Goal: Task Accomplishment & Management: Use online tool/utility

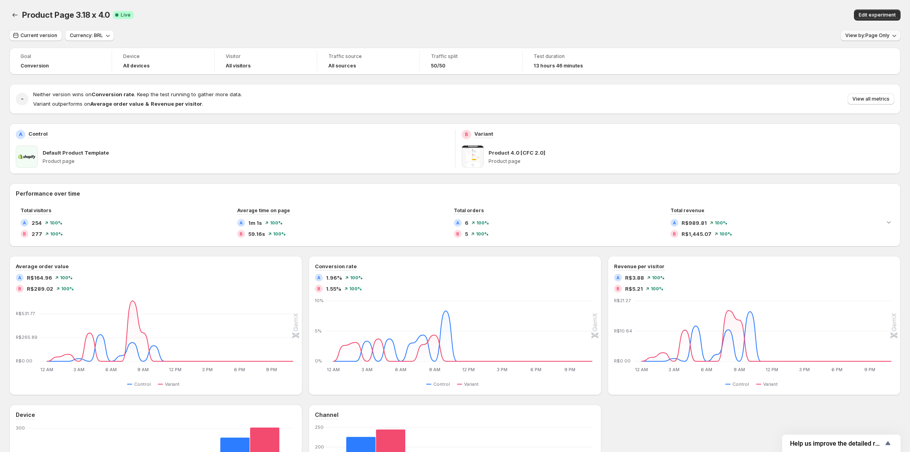
click at [879, 40] on button "View by: Page Only" at bounding box center [870, 35] width 60 height 11
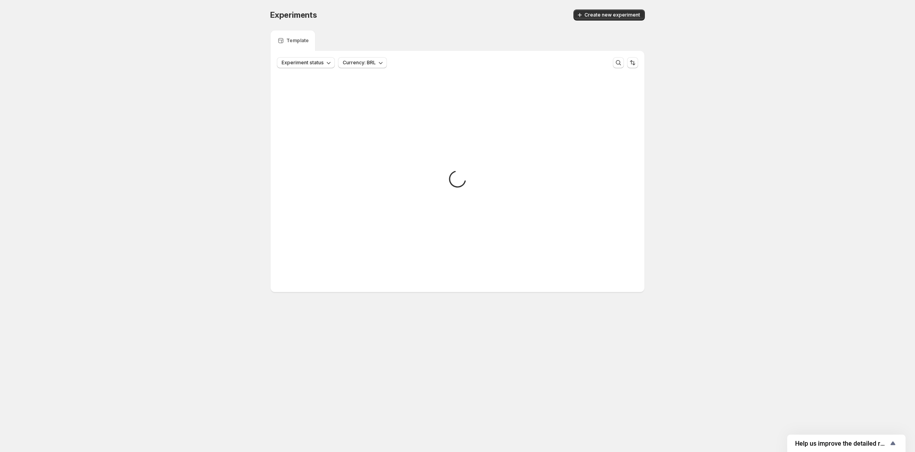
drag, startPoint x: 413, startPoint y: 219, endPoint x: 446, endPoint y: 191, distance: 42.8
click at [422, 212] on div "Loading" at bounding box center [457, 180] width 361 height 211
drag, startPoint x: 465, startPoint y: 178, endPoint x: 447, endPoint y: 211, distance: 37.4
click at [447, 211] on div "Loading" at bounding box center [457, 180] width 361 height 211
click at [444, 206] on div "Loading" at bounding box center [457, 180] width 361 height 211
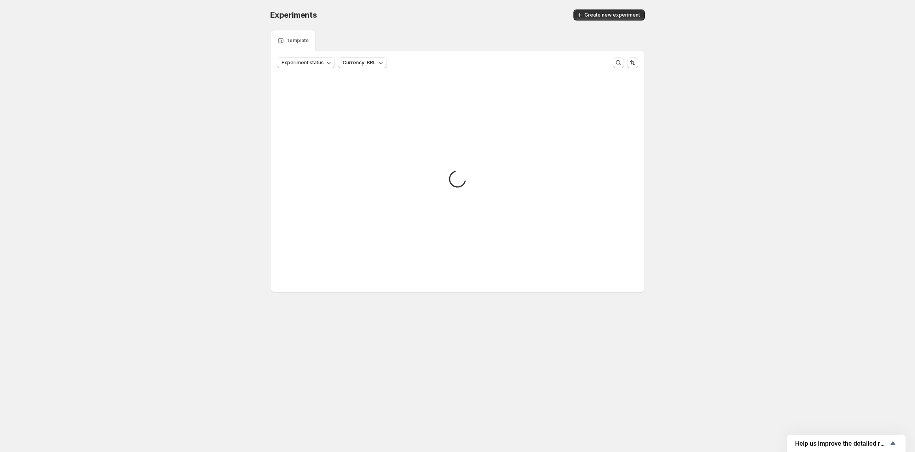
drag, startPoint x: 458, startPoint y: 183, endPoint x: 382, endPoint y: 226, distance: 87.3
click at [382, 226] on div "Loading" at bounding box center [457, 180] width 361 height 211
click at [447, 176] on div "Loading" at bounding box center [457, 180] width 361 height 211
click at [458, 174] on icon at bounding box center [457, 178] width 17 height 17
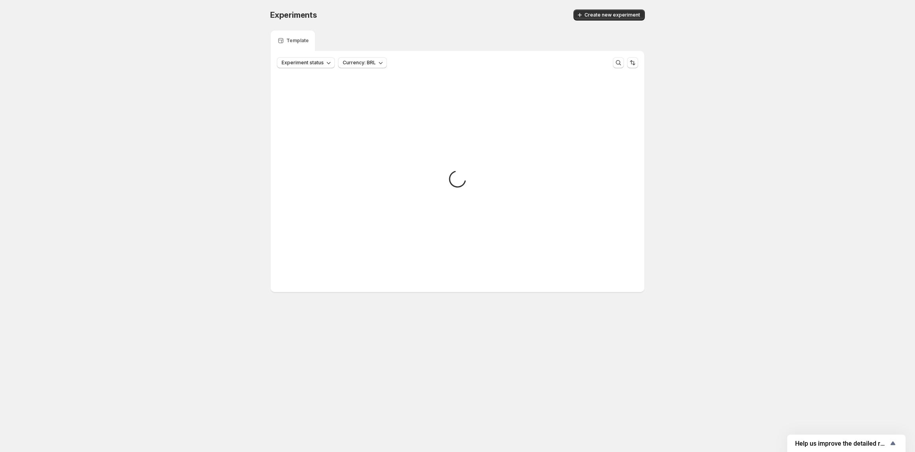
click at [458, 174] on icon at bounding box center [457, 178] width 17 height 17
click at [458, 173] on icon at bounding box center [457, 178] width 17 height 17
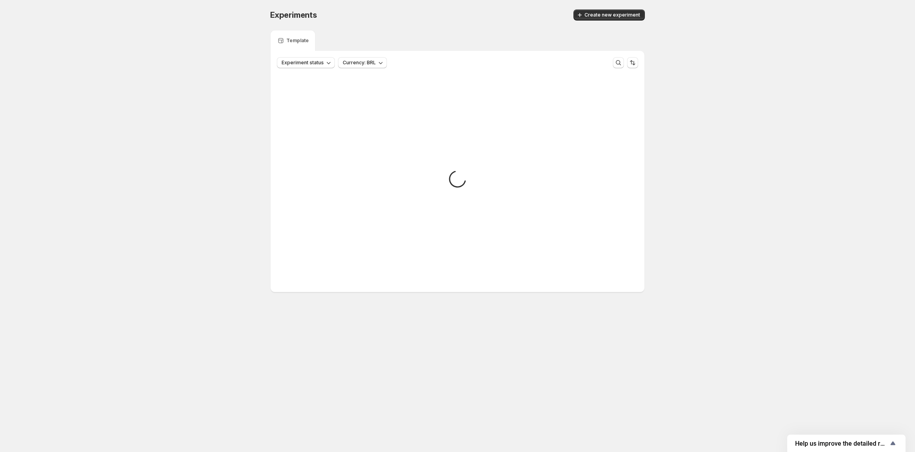
click at [458, 173] on icon at bounding box center [457, 178] width 17 height 17
click at [254, 329] on div "Experiments. This page is ready Experiments Create new experiment Template Expe…" at bounding box center [457, 167] width 915 height 335
click at [468, 412] on body "Experiments. This page is ready Experiments Create new experiment Template Expe…" at bounding box center [457, 226] width 915 height 452
click at [466, 392] on body "Experiments. This page is ready Experiments Create new experiment Template Expe…" at bounding box center [457, 226] width 915 height 452
